Goal: Task Accomplishment & Management: Manage account settings

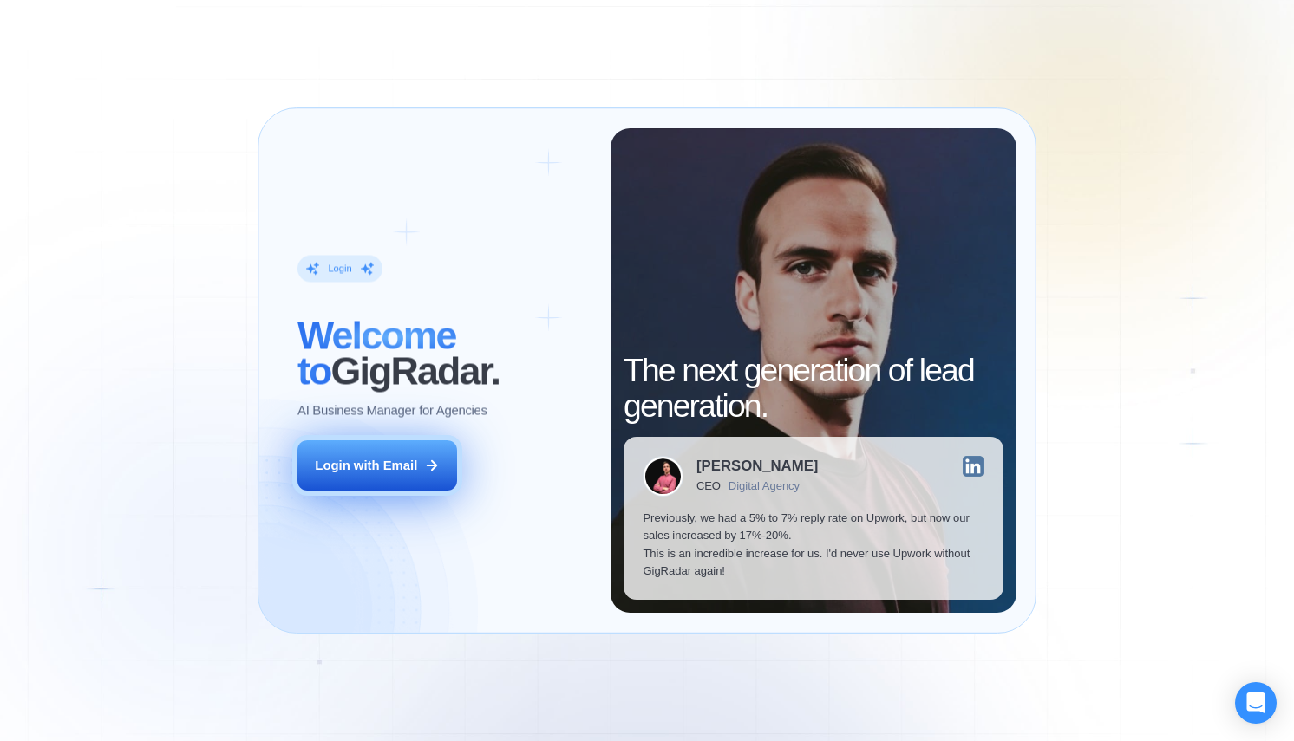
click at [363, 466] on div "Login with Email" at bounding box center [366, 466] width 102 height 18
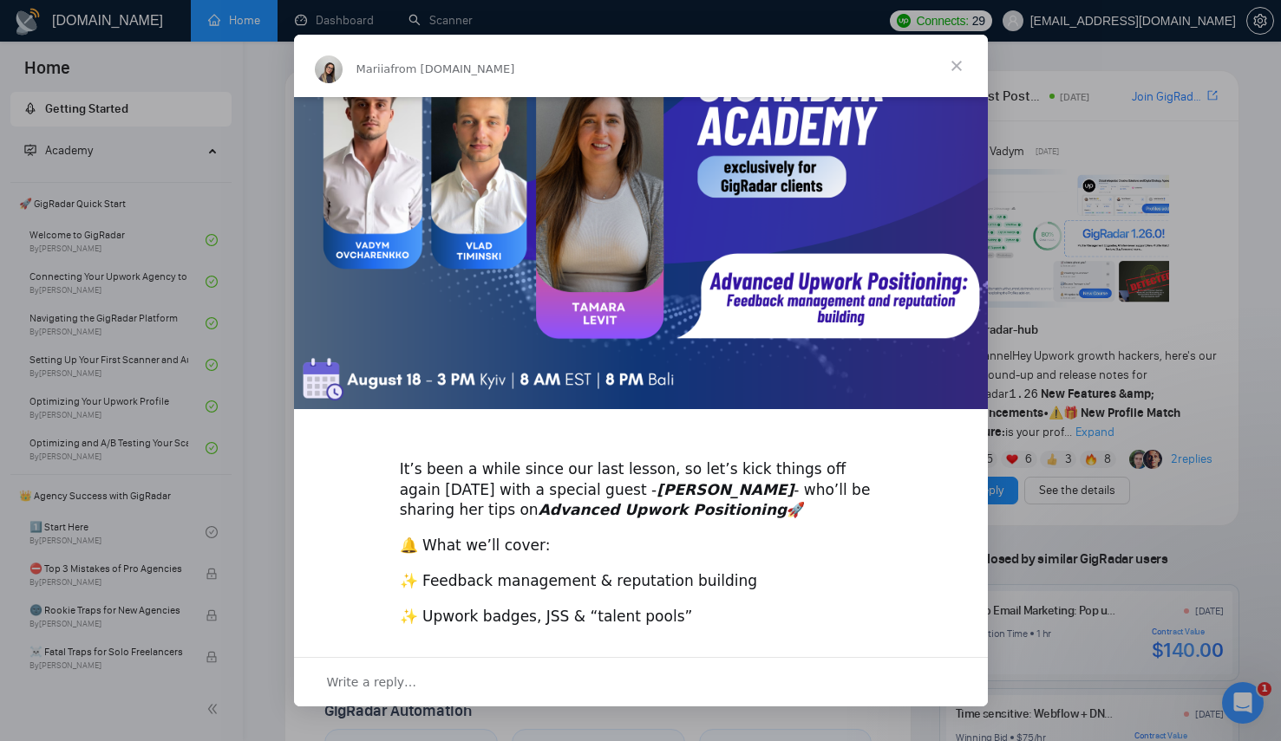
scroll to position [248, 0]
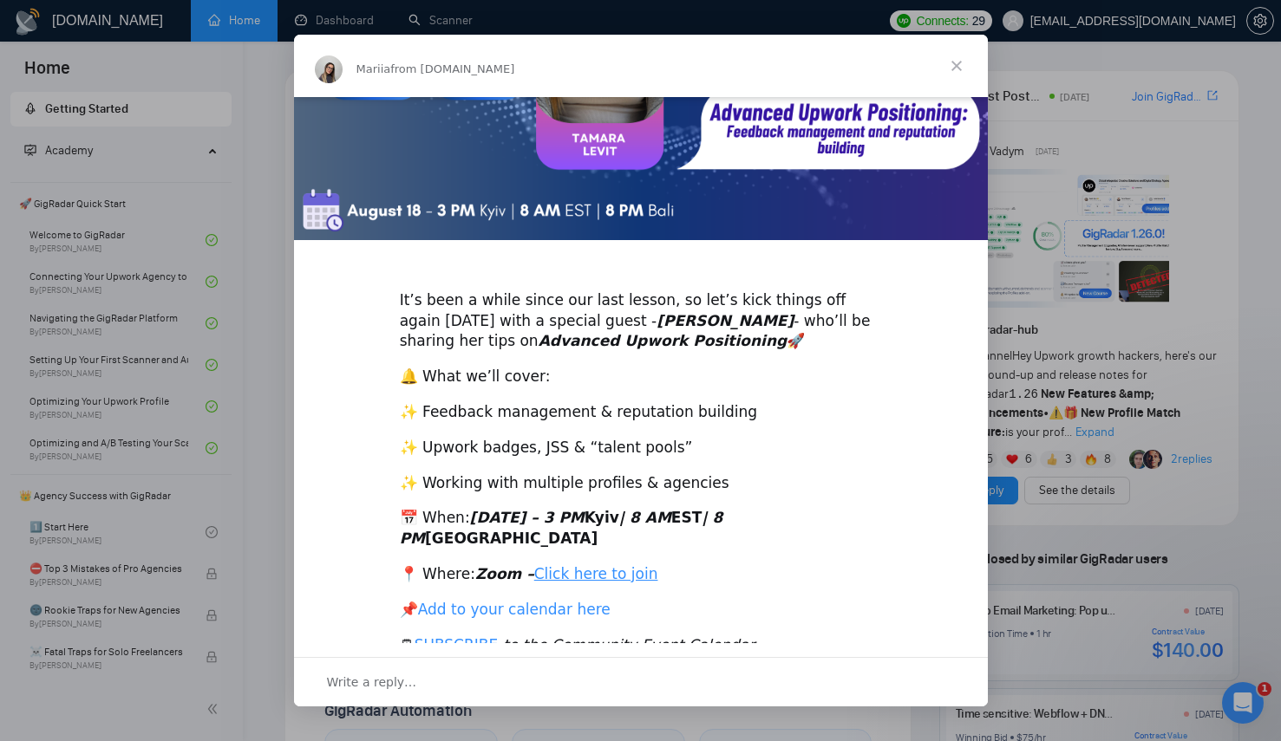
click at [488, 601] on link "Add to your calendar here" at bounding box center [514, 609] width 192 height 17
click at [845, 237] on div "​It’s been a while since our last lesson, so let’s kick things off again [DATE]…" at bounding box center [641, 259] width 694 height 820
click at [963, 71] on span "Close" at bounding box center [956, 66] width 62 height 62
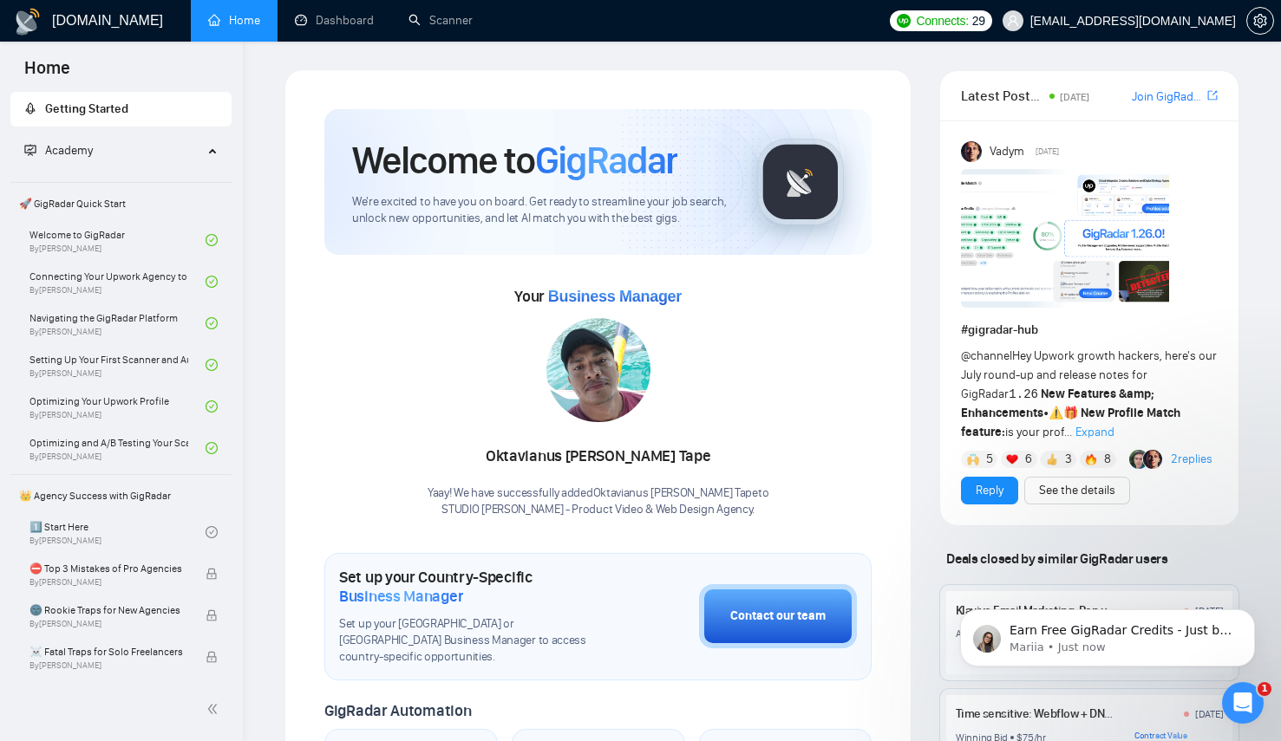
scroll to position [0, 0]
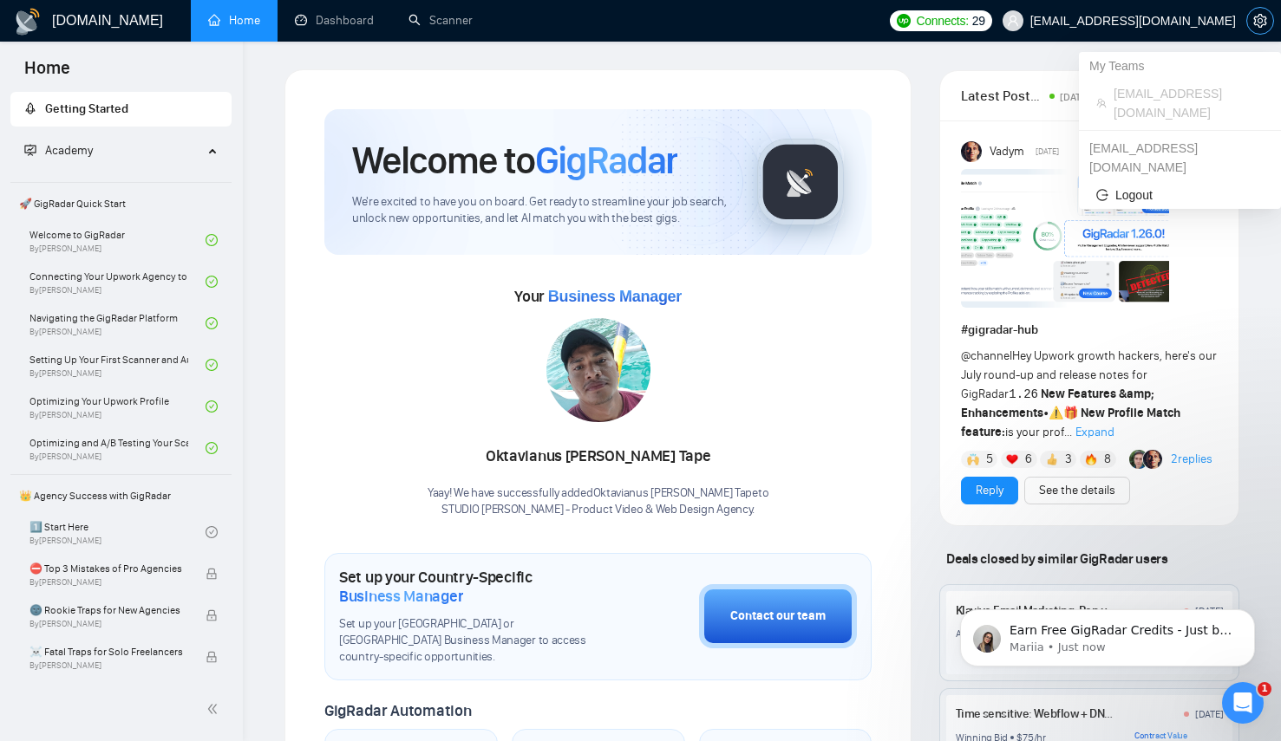
click at [1264, 24] on icon "setting" at bounding box center [1259, 21] width 13 height 14
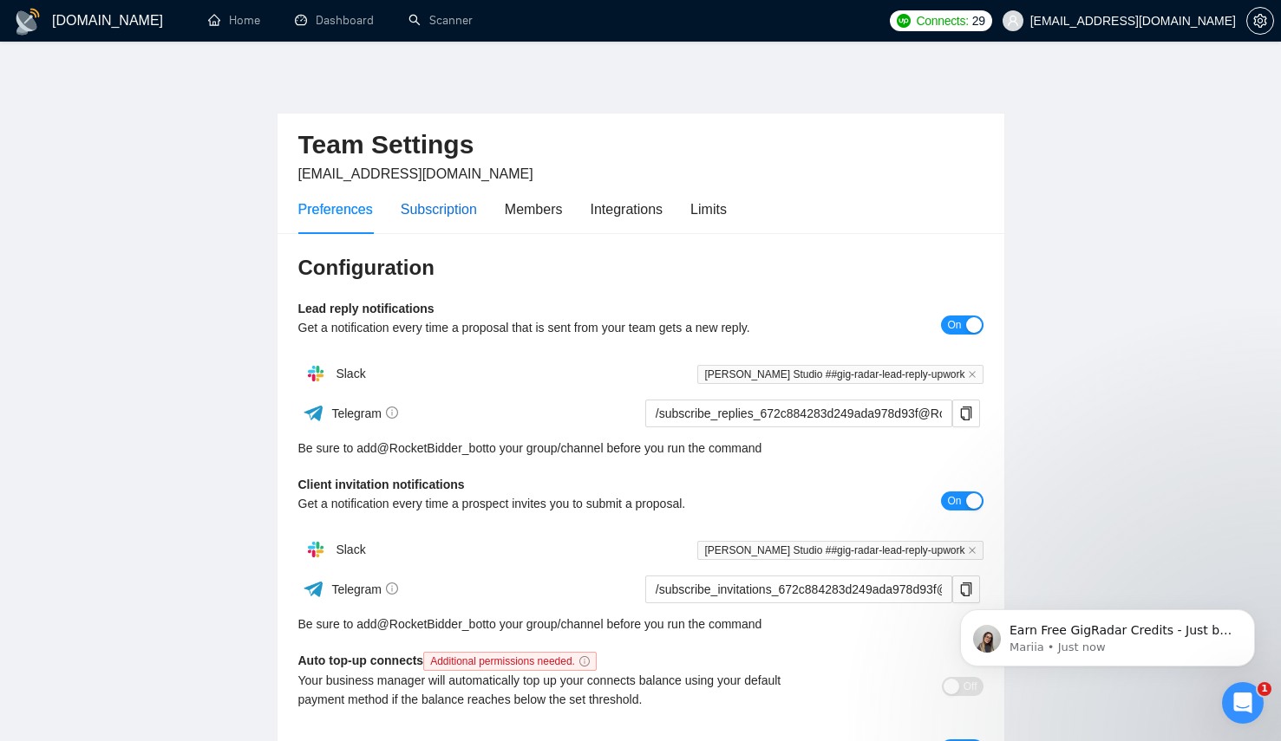
click at [471, 199] on div "Subscription" at bounding box center [439, 210] width 76 height 22
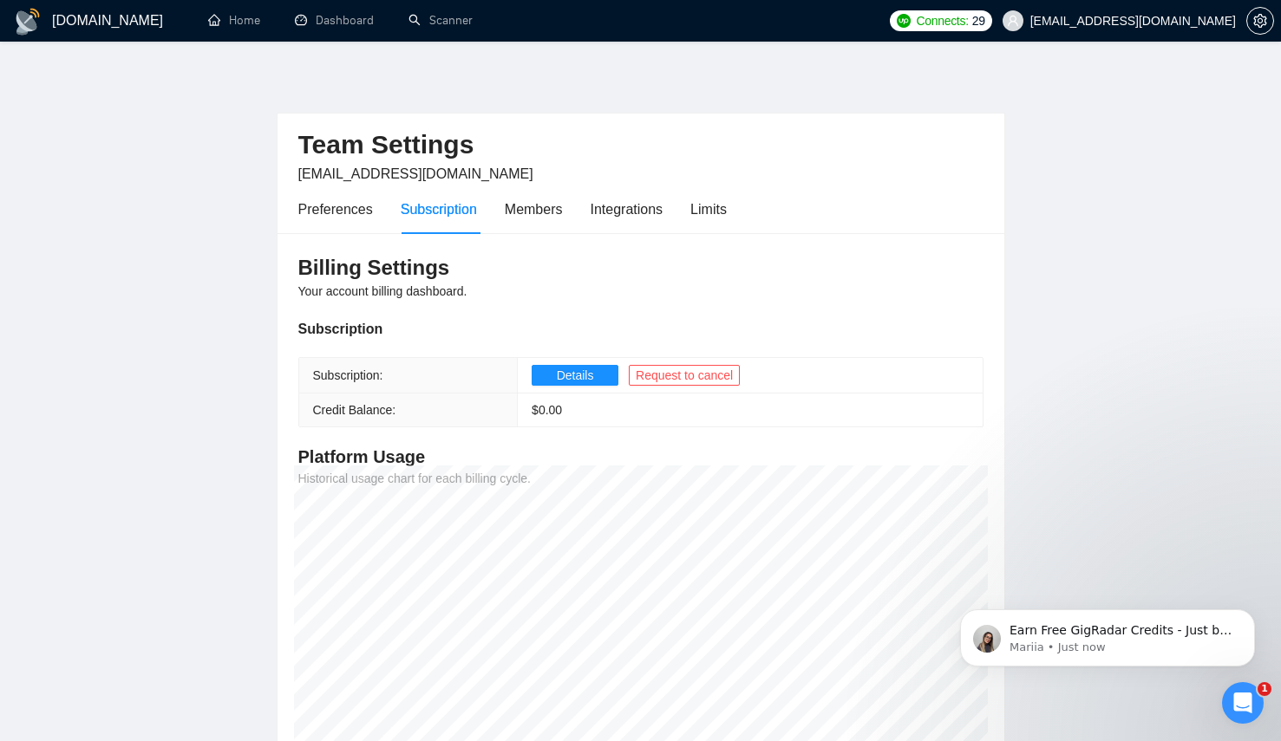
click at [595, 408] on td "$ 0.00" at bounding box center [750, 411] width 465 height 34
click at [677, 445] on h4 "Platform Usage" at bounding box center [640, 457] width 685 height 24
drag, startPoint x: 557, startPoint y: 316, endPoint x: 724, endPoint y: 433, distance: 203.0
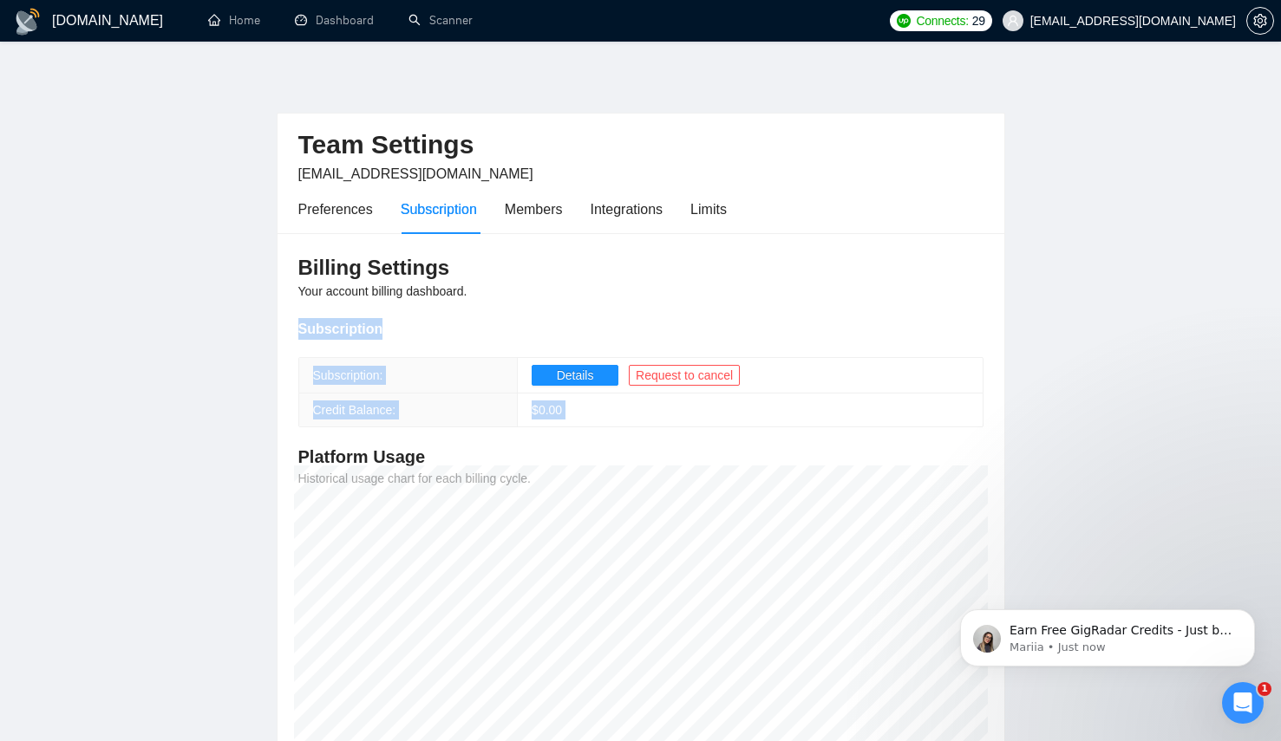
click at [724, 433] on div "Billing Settings Your account billing dashboard. Subscription Subscription: Det…" at bounding box center [640, 501] width 727 height 537
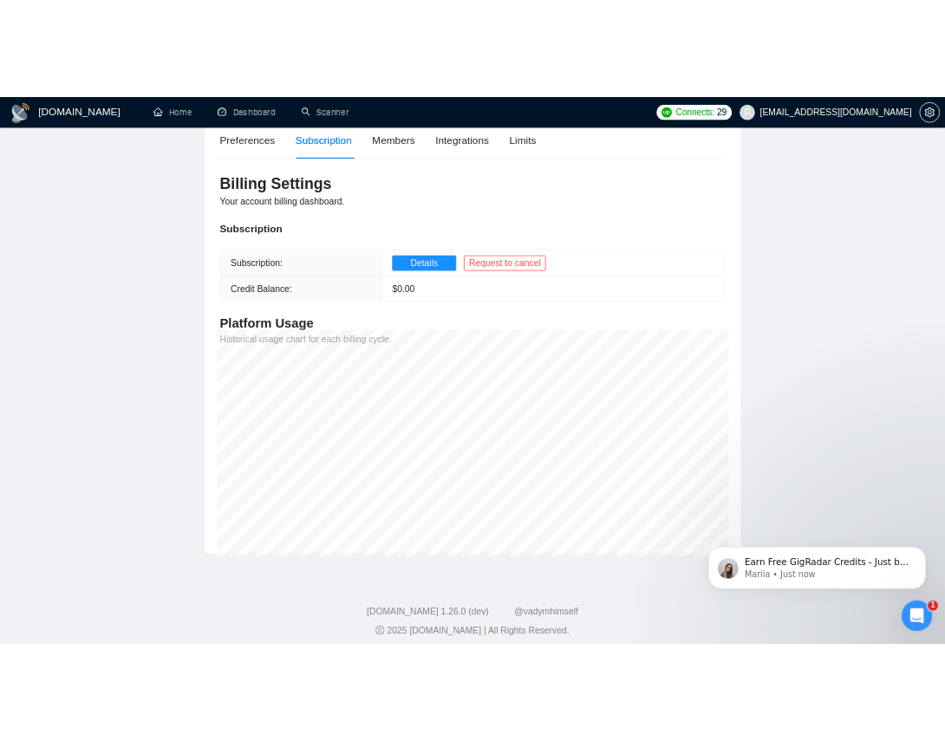
scroll to position [161, 0]
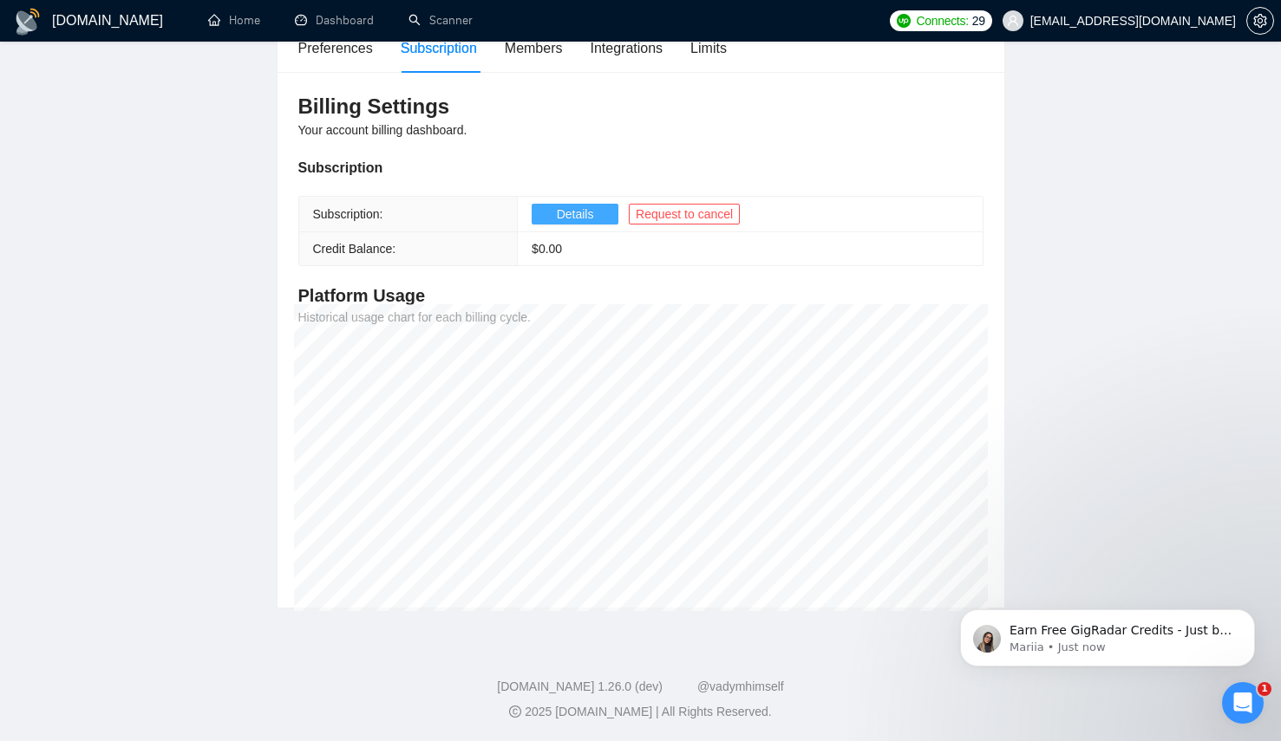
click at [567, 219] on span "Details" at bounding box center [575, 214] width 37 height 19
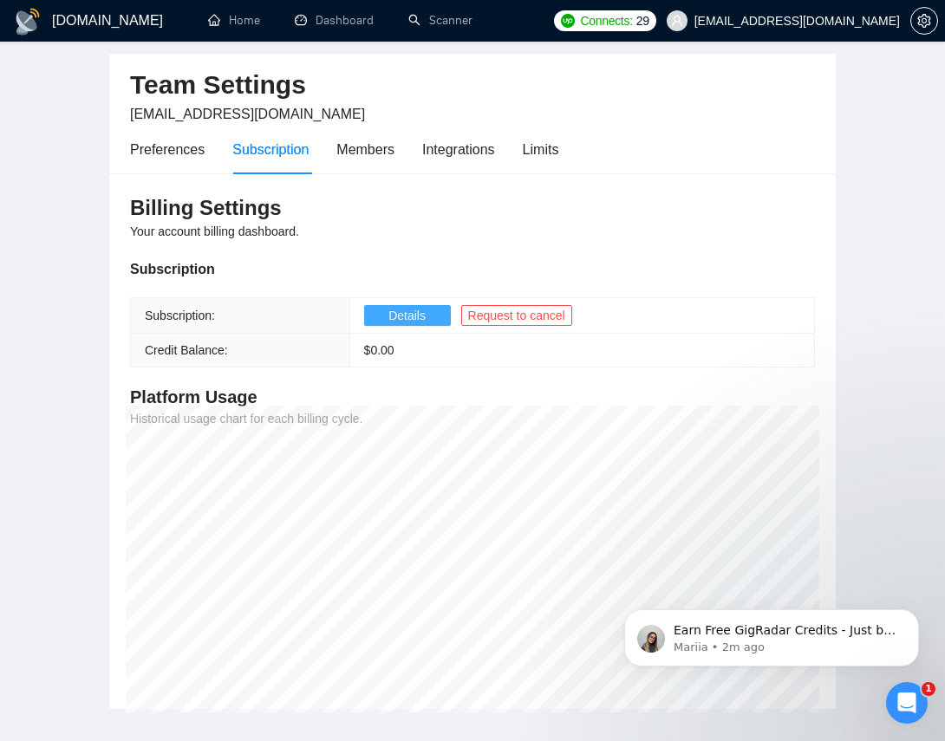
scroll to position [0, 0]
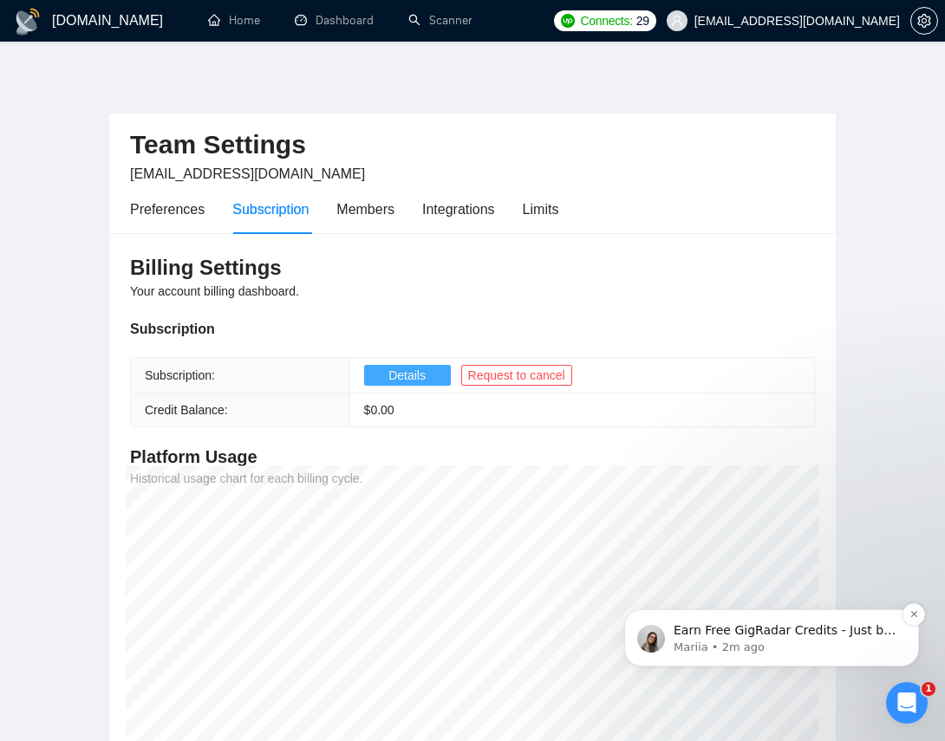
click at [856, 640] on p "Mariia • 2m ago" at bounding box center [786, 648] width 224 height 16
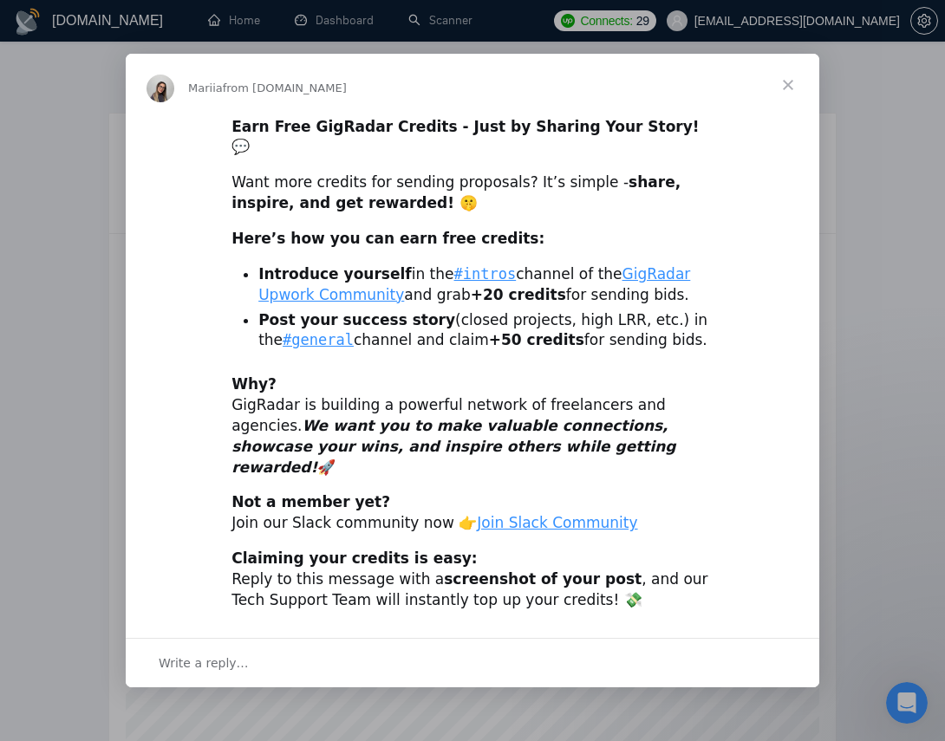
click at [400, 197] on div "Want more credits for sending proposals? It’s simple - share, inspire, and get …" at bounding box center [472, 194] width 482 height 42
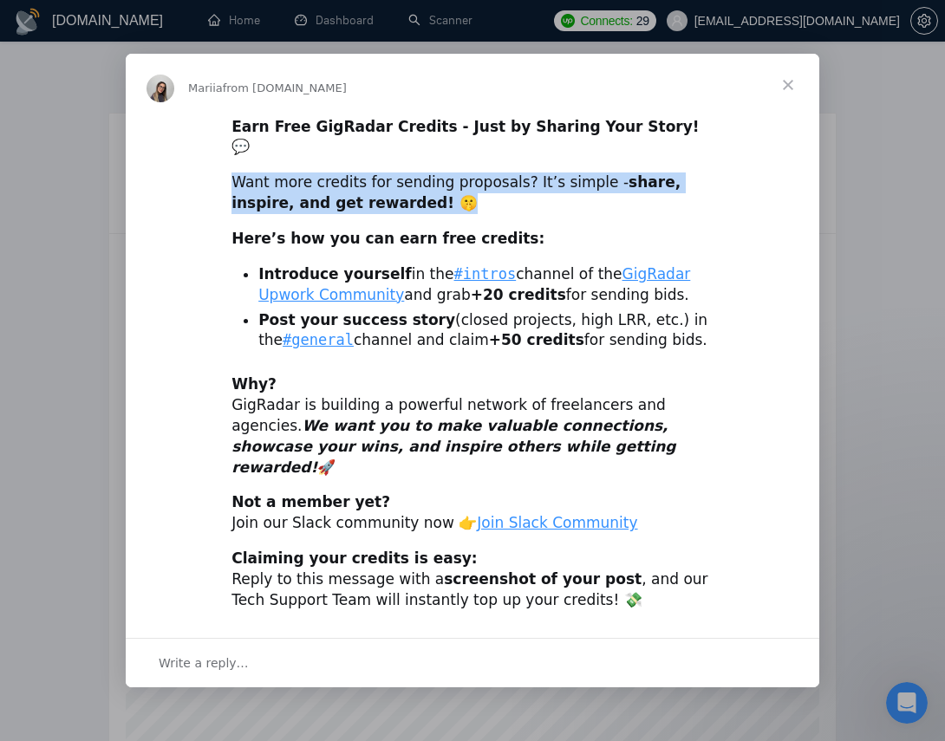
click at [400, 197] on div "Want more credits for sending proposals? It’s simple - share, inspire, and get …" at bounding box center [472, 194] width 482 height 42
click at [508, 210] on div "Want more credits for sending proposals? It’s simple - share, inspire, and get …" at bounding box center [472, 194] width 482 height 42
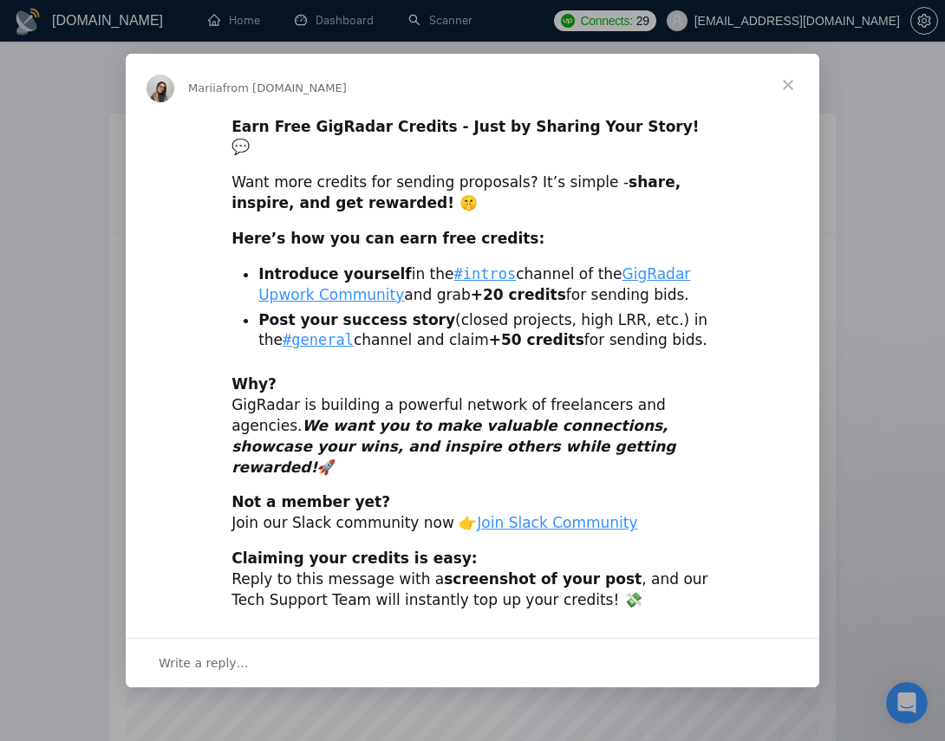
click at [508, 210] on div "Want more credits for sending proposals? It’s simple - share, inspire, and get …" at bounding box center [472, 194] width 482 height 42
